Goal: Transaction & Acquisition: Purchase product/service

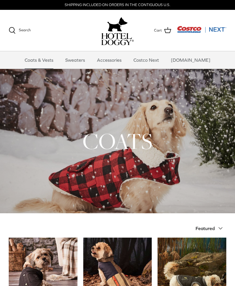
click at [19, 30] on span "Search" at bounding box center [25, 30] width 12 height 4
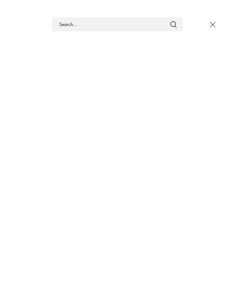
click at [92, 22] on input "Search Store" at bounding box center [117, 24] width 130 height 14
type input "Floatation"
click at [173, 24] on button "Submit" at bounding box center [173, 25] width 7 height 8
click at [210, 26] on icon "Close" at bounding box center [212, 25] width 10 height 10
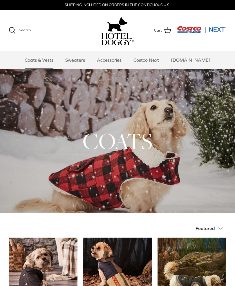
click at [190, 24] on div "Search Coats & Vests Sweaters Accessories Costco Next [DOMAIN_NAME] Search Cart" at bounding box center [117, 30] width 235 height 41
click at [192, 27] on img "Costco Next" at bounding box center [201, 29] width 49 height 7
